Goal: Task Accomplishment & Management: Manage account settings

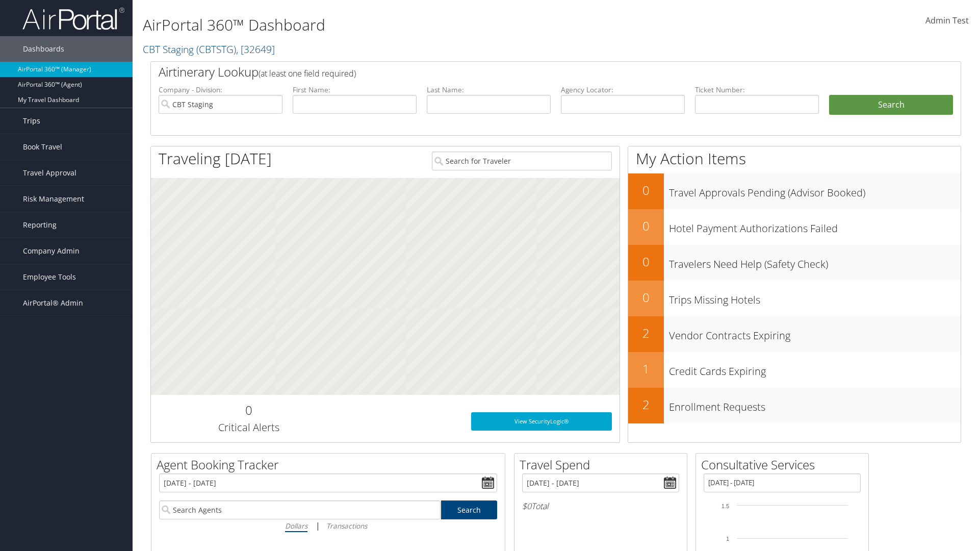
click at [66, 121] on link "Trips" at bounding box center [66, 120] width 133 height 25
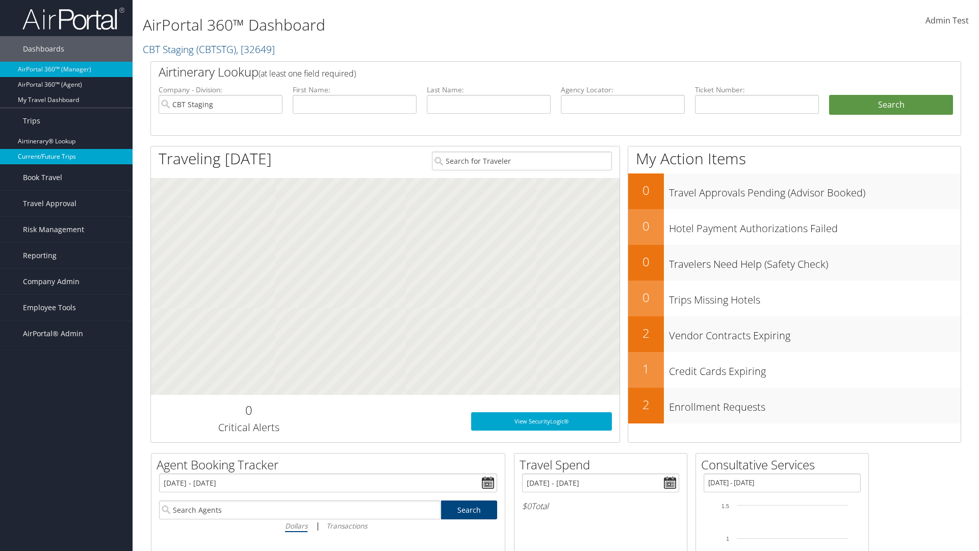
click at [66, 157] on link "Current/Future Trips" at bounding box center [66, 156] width 133 height 15
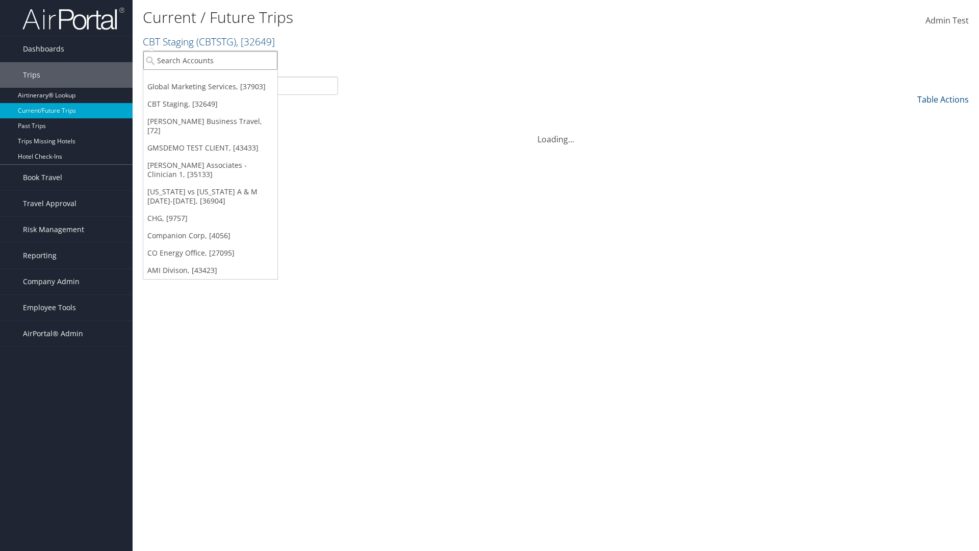
click at [210, 60] on input "search" at bounding box center [210, 60] width 134 height 19
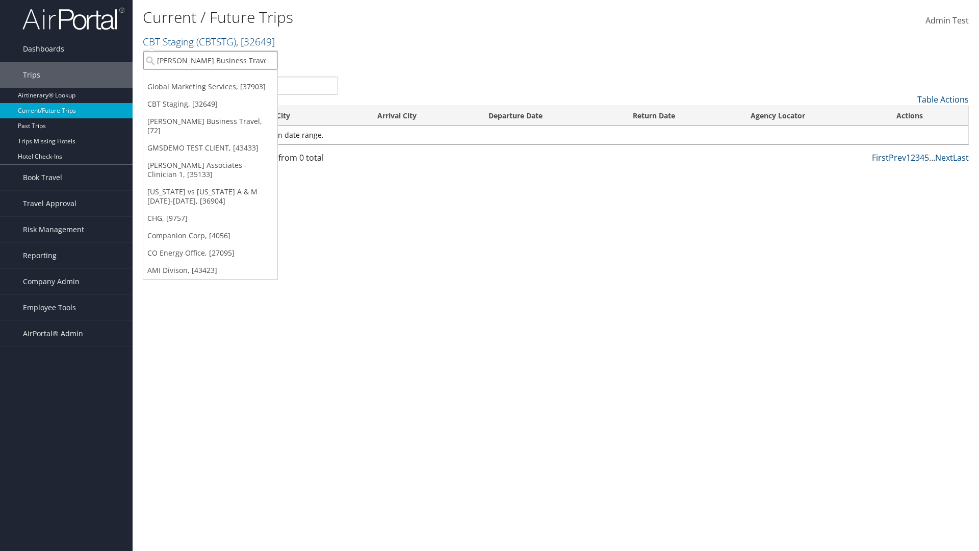
type input "[PERSON_NAME] Business Travel"
click at [224, 79] on div "Christopherson Business Travel (C10001), [72]" at bounding box center [225, 78] width 174 height 9
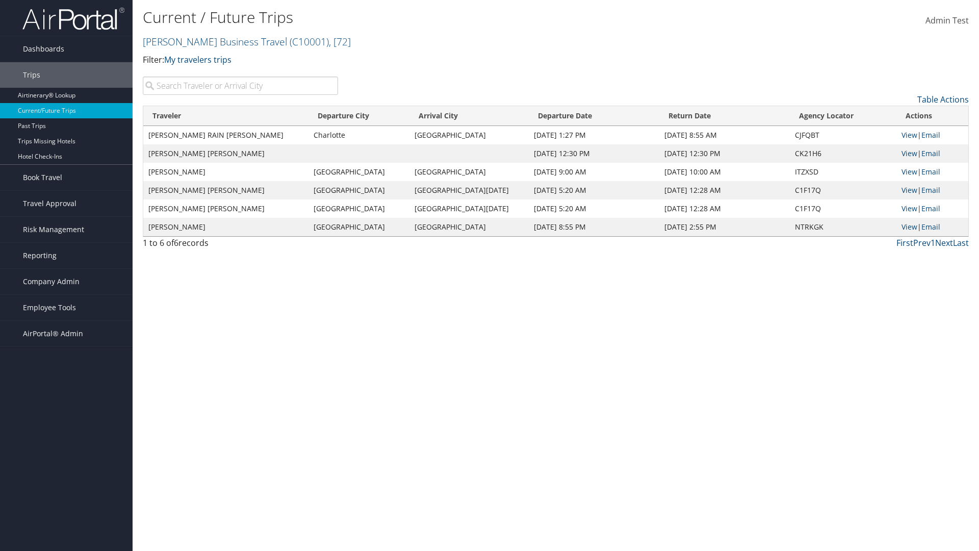
click at [240, 86] on input "search" at bounding box center [240, 85] width 195 height 18
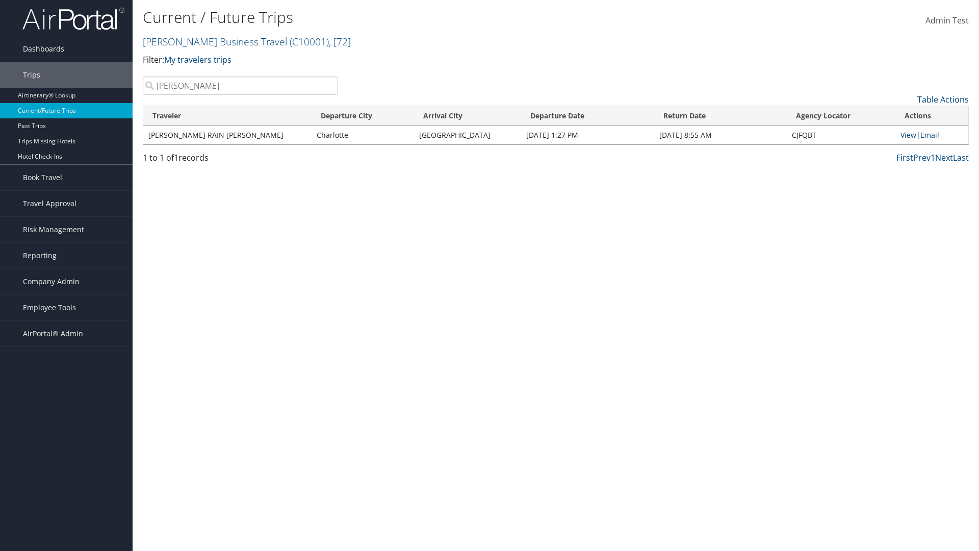
type input "TATUM"
click at [907, 135] on link "View" at bounding box center [909, 135] width 16 height 10
click at [66, 281] on span "Company Admin" at bounding box center [51, 281] width 57 height 25
click at [66, 493] on link "Airtinerary® Settings" at bounding box center [66, 500] width 133 height 15
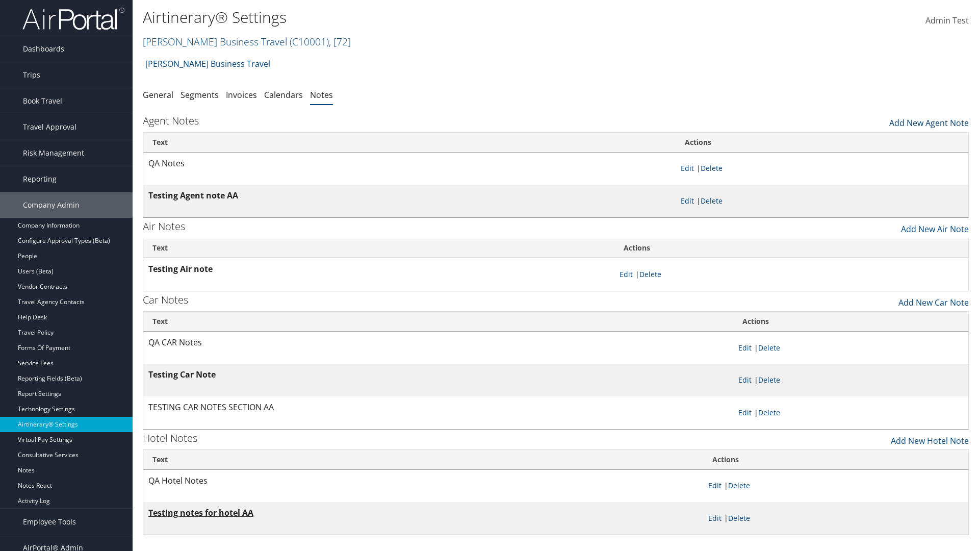
click at [929, 120] on link "Add New Agent Note" at bounding box center [929, 120] width 80 height 17
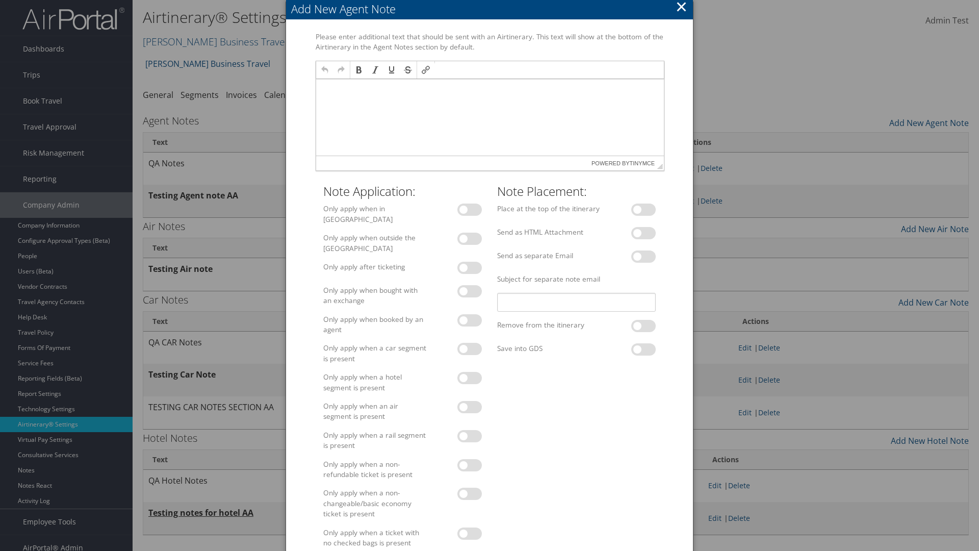
click at [489, 88] on p at bounding box center [490, 89] width 340 height 8
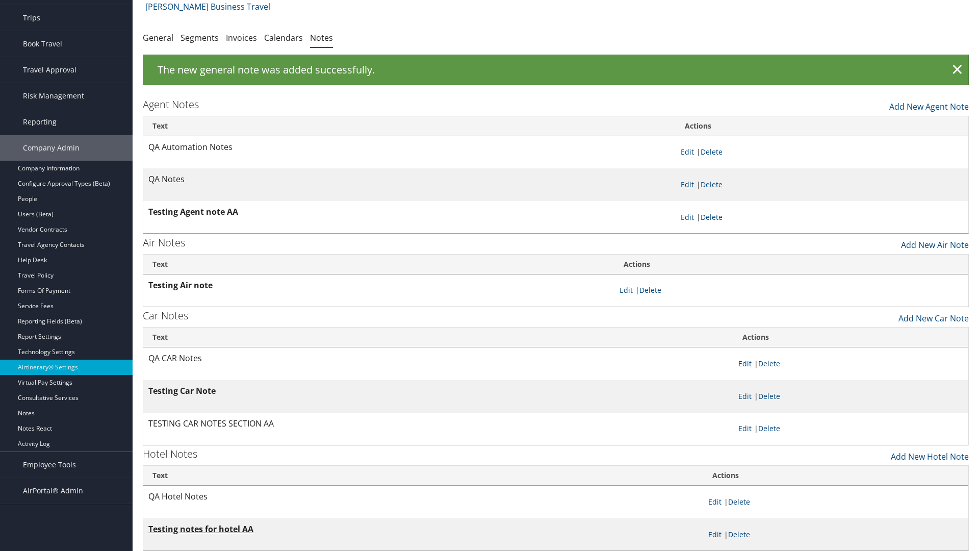
scroll to position [16, 0]
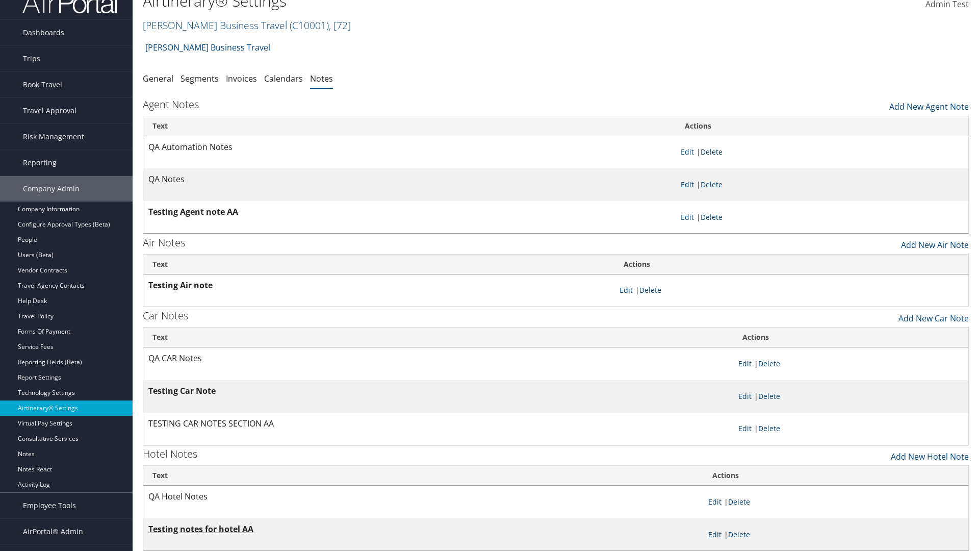
click at [713, 151] on link "Delete" at bounding box center [712, 152] width 22 height 10
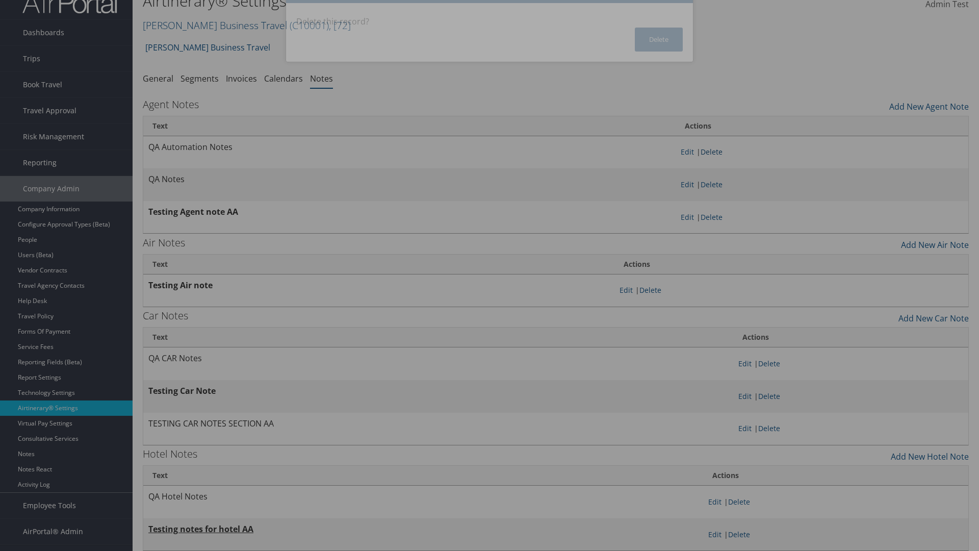
scroll to position [0, 0]
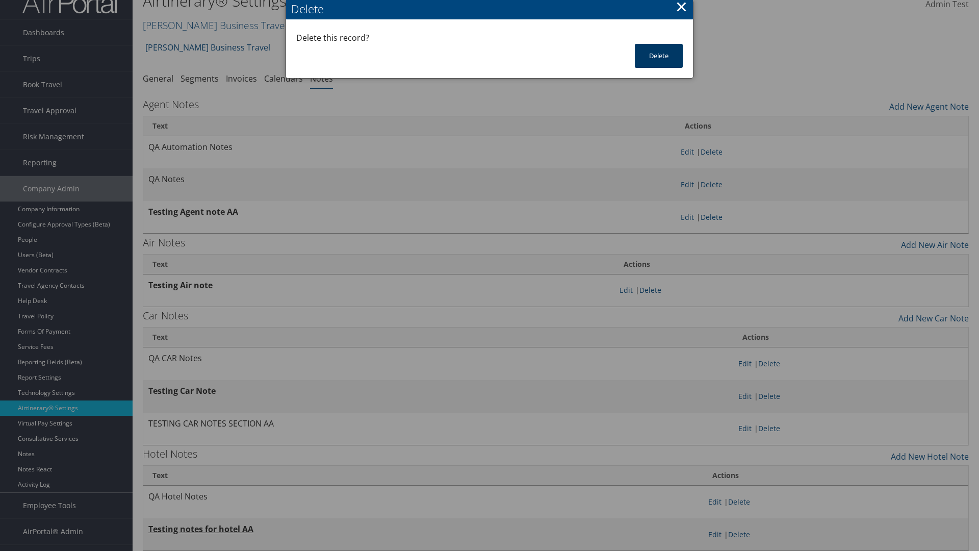
click at [659, 56] on button "Delete" at bounding box center [659, 56] width 48 height 24
